Goal: Check status: Check status

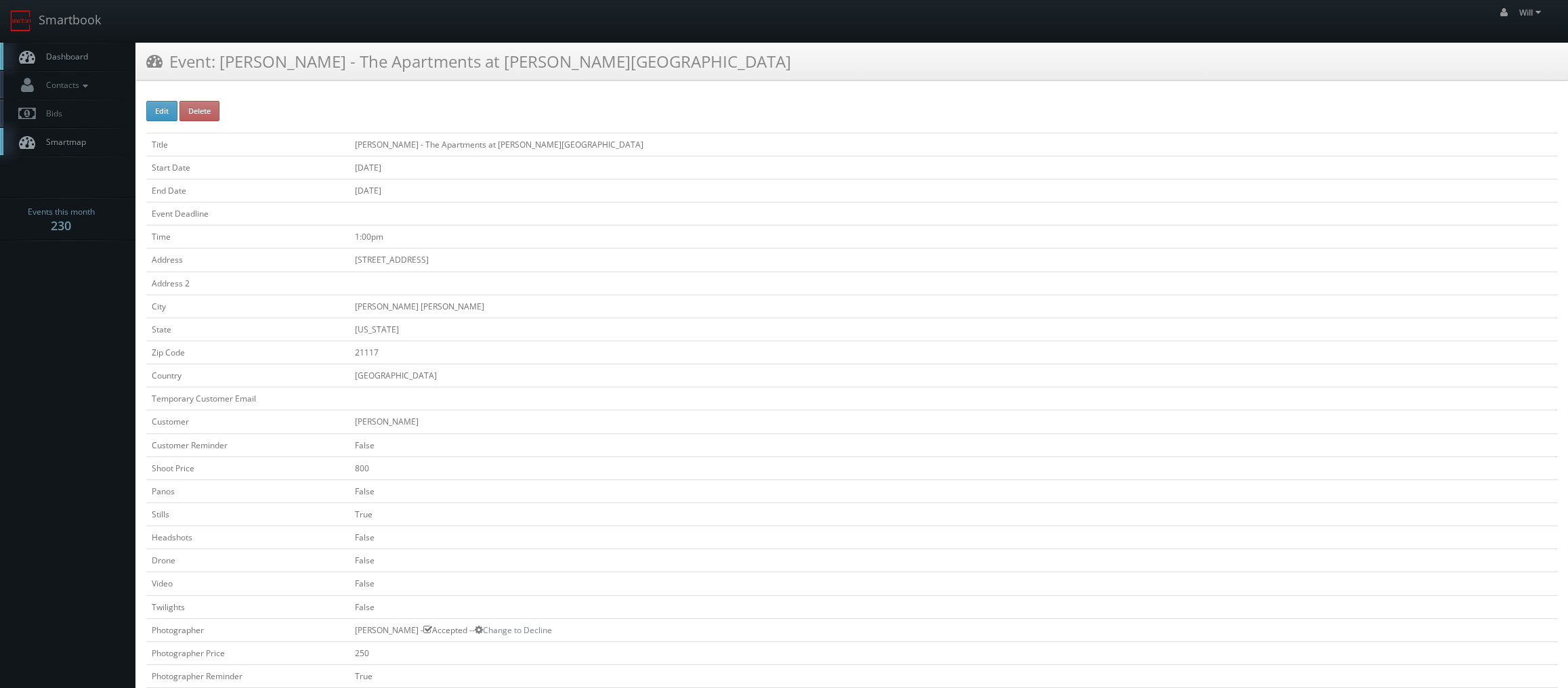
scroll to position [406, 0]
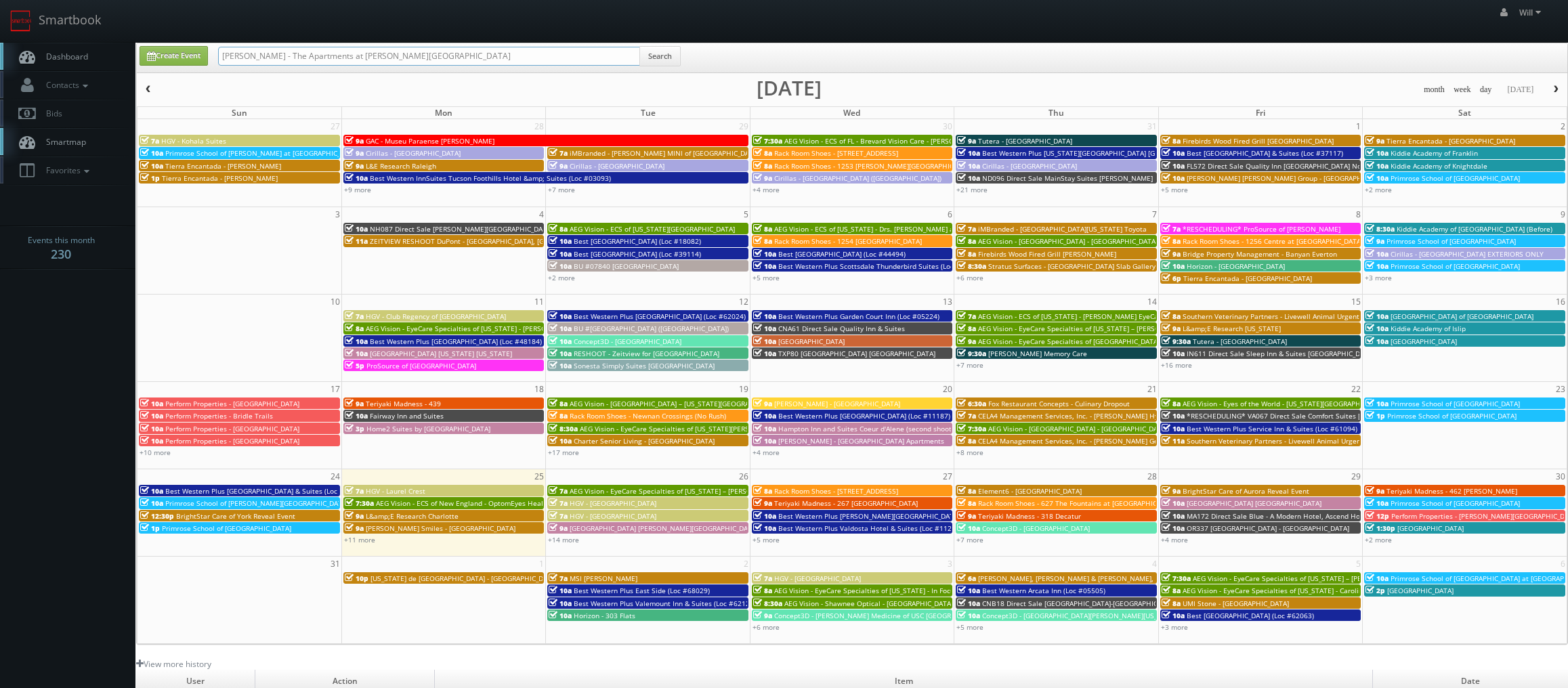
drag, startPoint x: 380, startPoint y: 45, endPoint x: 21, endPoint y: -1, distance: 361.9
click at [21, 0] on html "Smartbook Toggle Side Navigation Toggle Top Navigation Will Will Profile Logout…" at bounding box center [784, 461] width 1568 height 924
paste input "(07-31-25) Tutera - Sugar Grove"
drag, startPoint x: 267, startPoint y: 54, endPoint x: 19, endPoint y: -1, distance: 254.0
click at [19, 0] on html "Smartbook Toggle Side Navigation Toggle Top Navigation Will Will Profile Logout…" at bounding box center [784, 461] width 1568 height 924
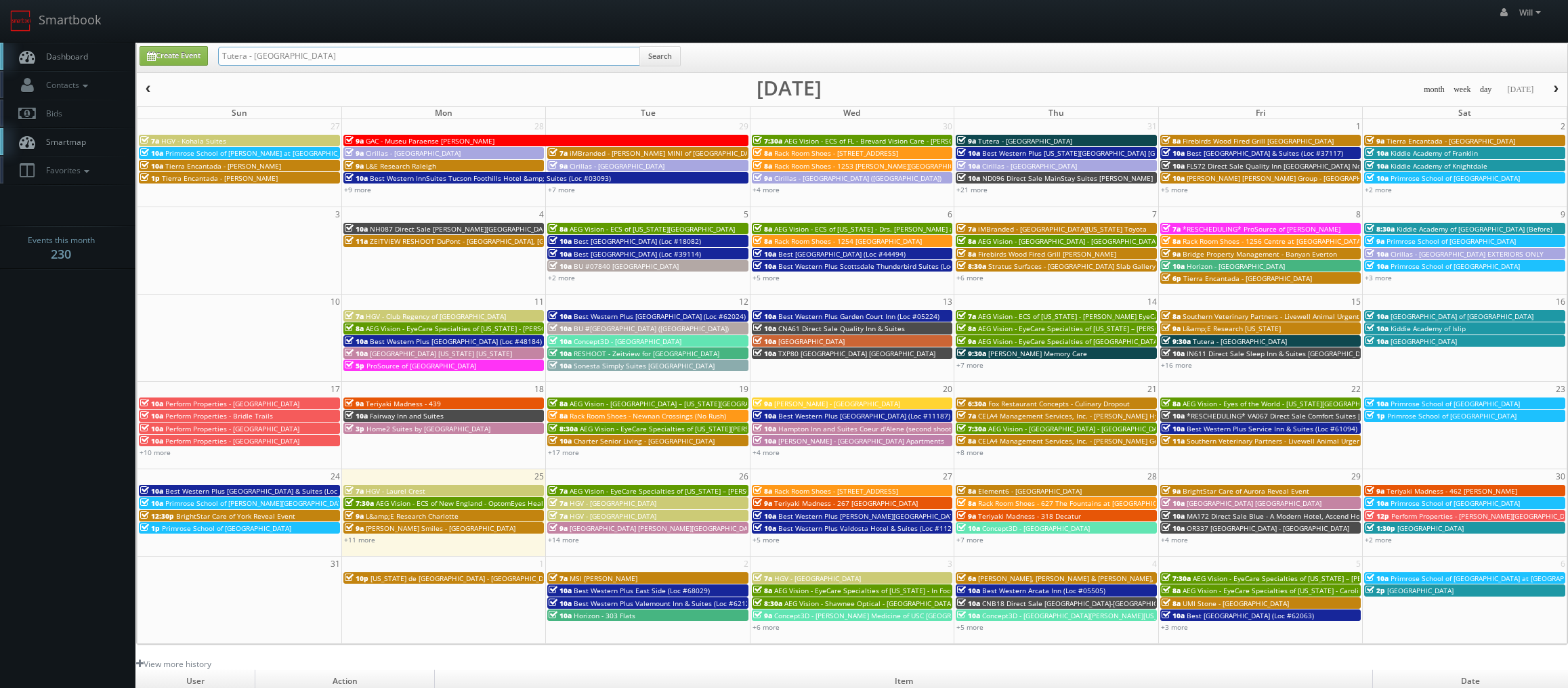
type input "Tutera - [GEOGRAPHIC_DATA]"
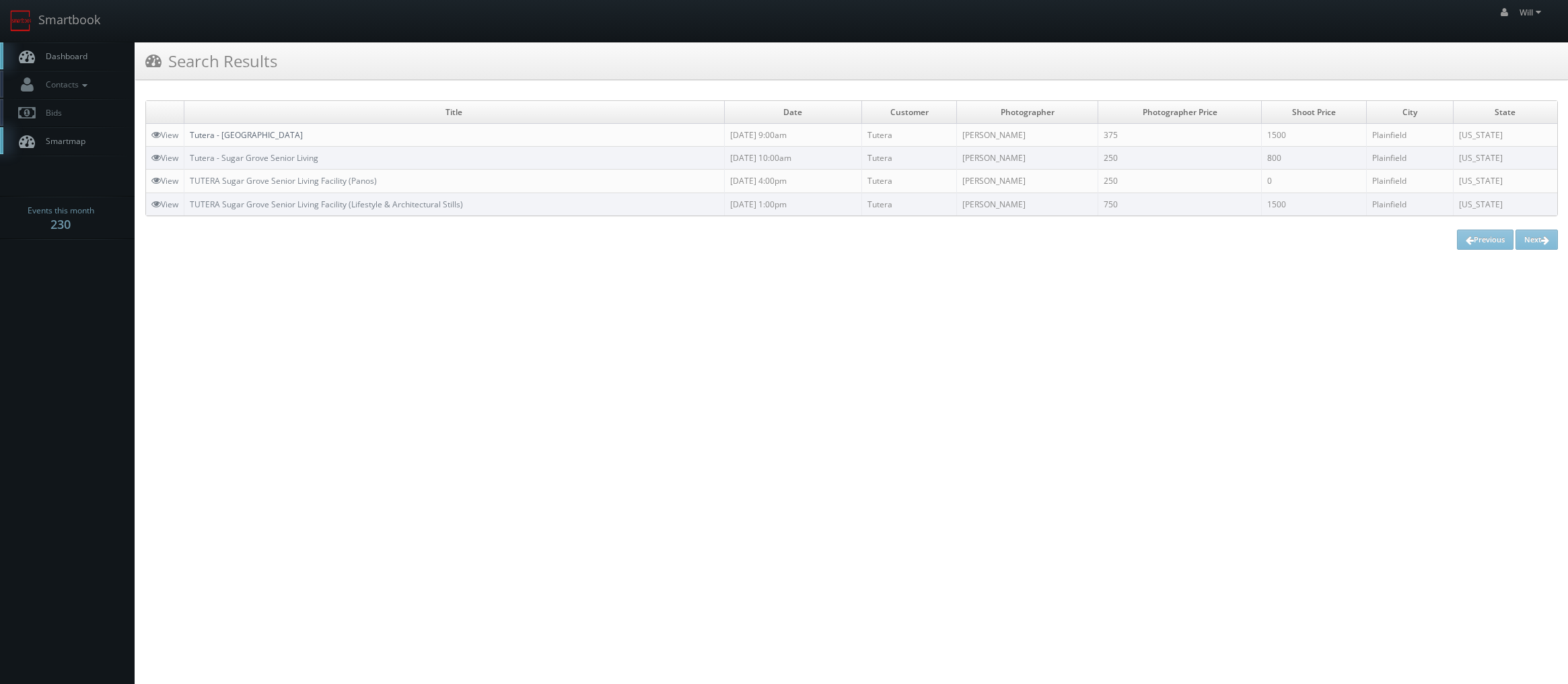
click at [247, 137] on link "Tutera - [GEOGRAPHIC_DATA]" at bounding box center [246, 134] width 113 height 11
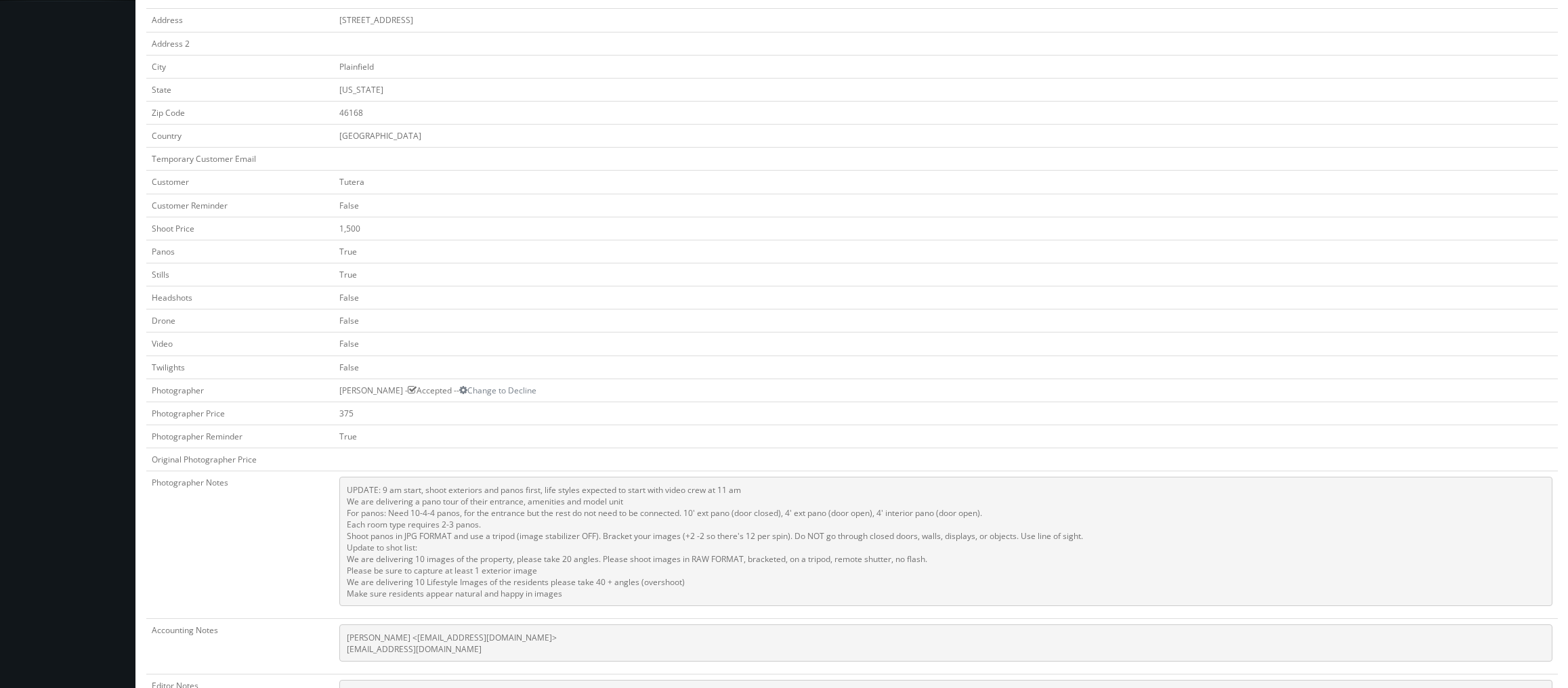
scroll to position [271, 0]
